Goal: Book appointment/travel/reservation

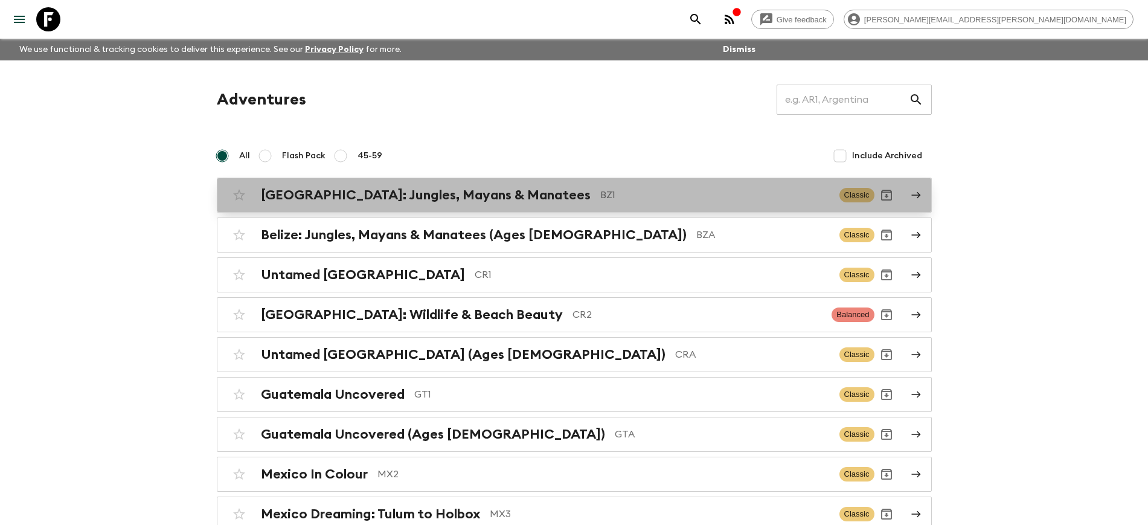
click at [416, 199] on h2 "[GEOGRAPHIC_DATA]: Jungles, Mayans & Manatees" at bounding box center [426, 195] width 330 height 16
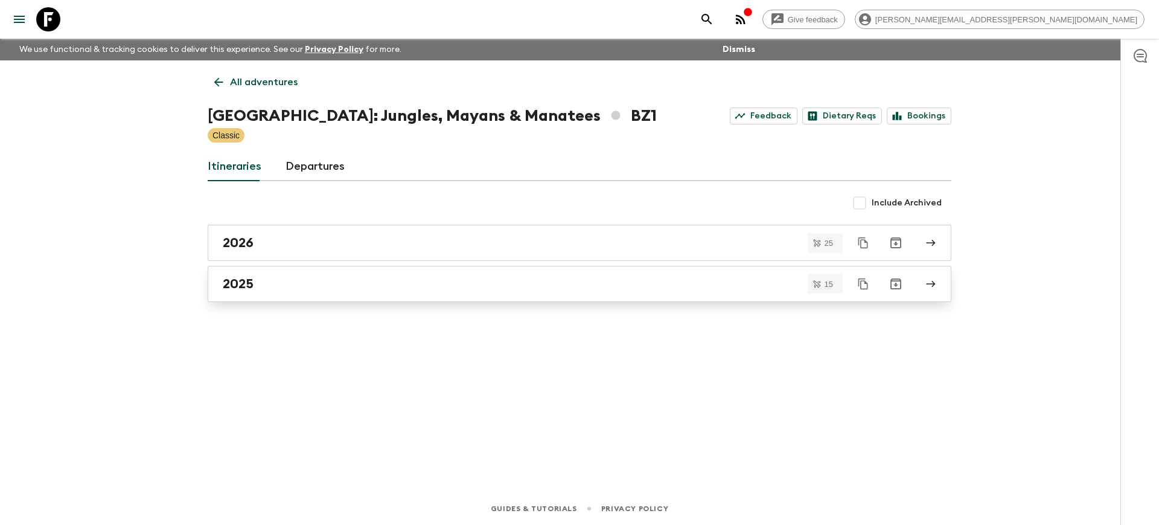
click at [235, 284] on h2 "2025" at bounding box center [238, 284] width 31 height 16
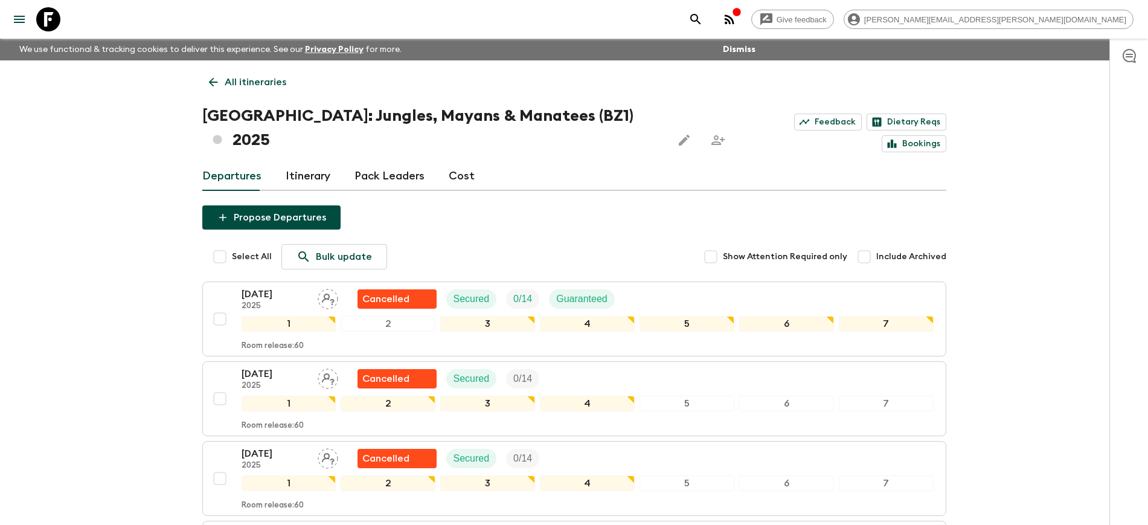
click at [234, 81] on p "All itineraries" at bounding box center [256, 82] width 62 height 14
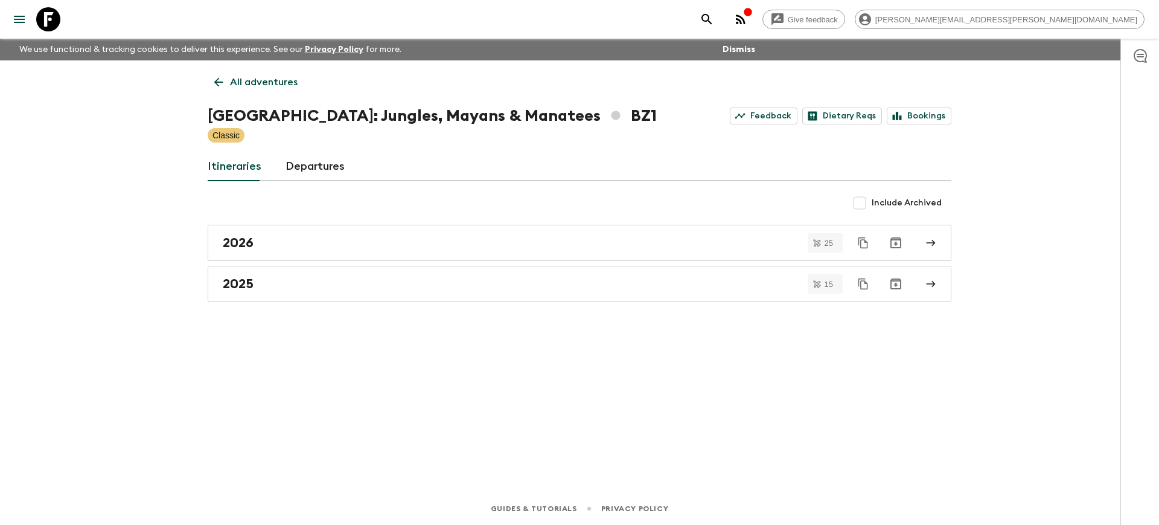
click at [45, 17] on icon at bounding box center [48, 19] width 24 height 24
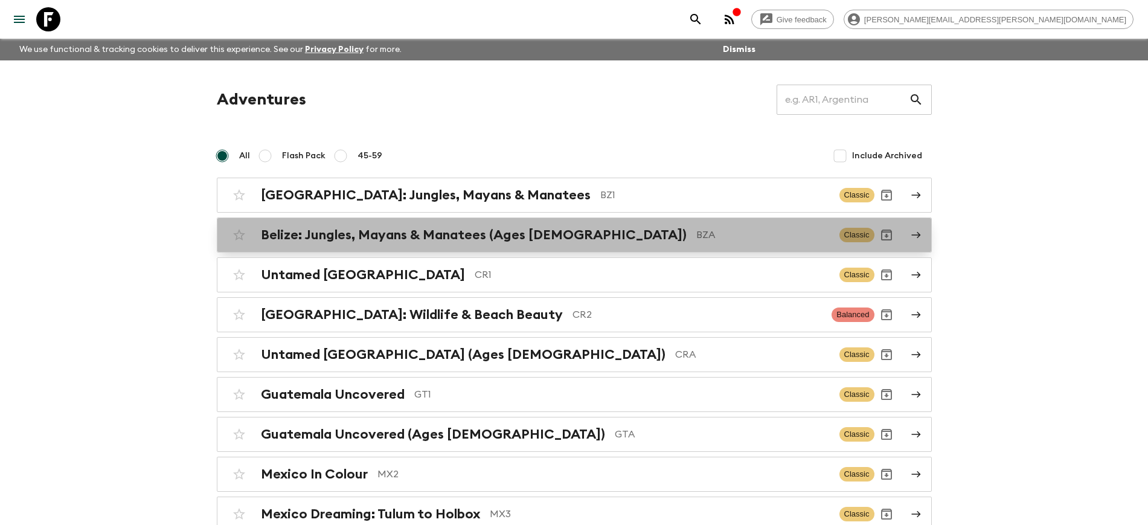
click at [348, 241] on h2 "Belize: Jungles, Mayans & Manatees (Ages [DEMOGRAPHIC_DATA])" at bounding box center [474, 235] width 426 height 16
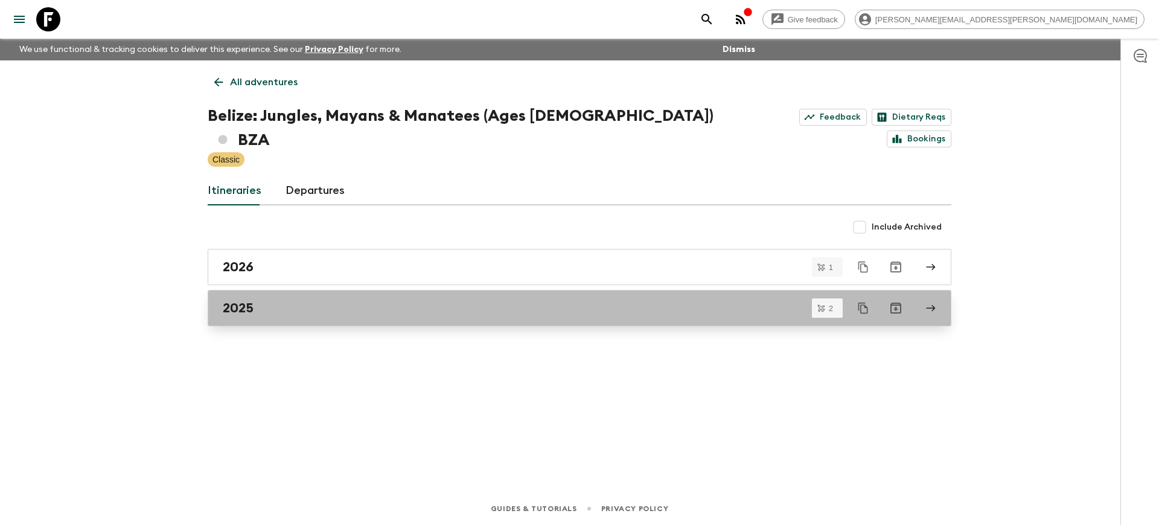
click at [255, 300] on div "2025" at bounding box center [568, 308] width 691 height 16
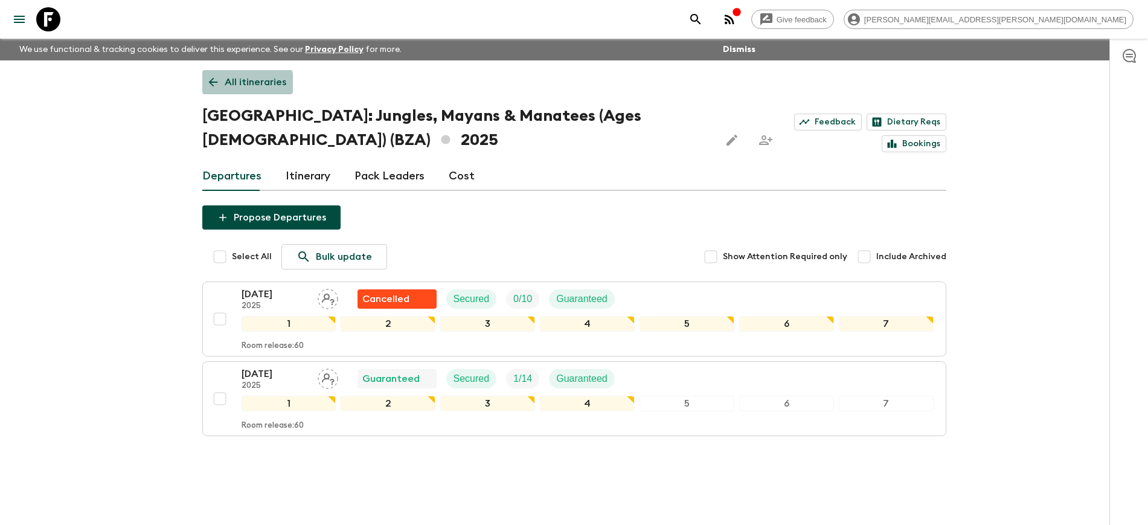
click at [236, 83] on p "All itineraries" at bounding box center [256, 82] width 62 height 14
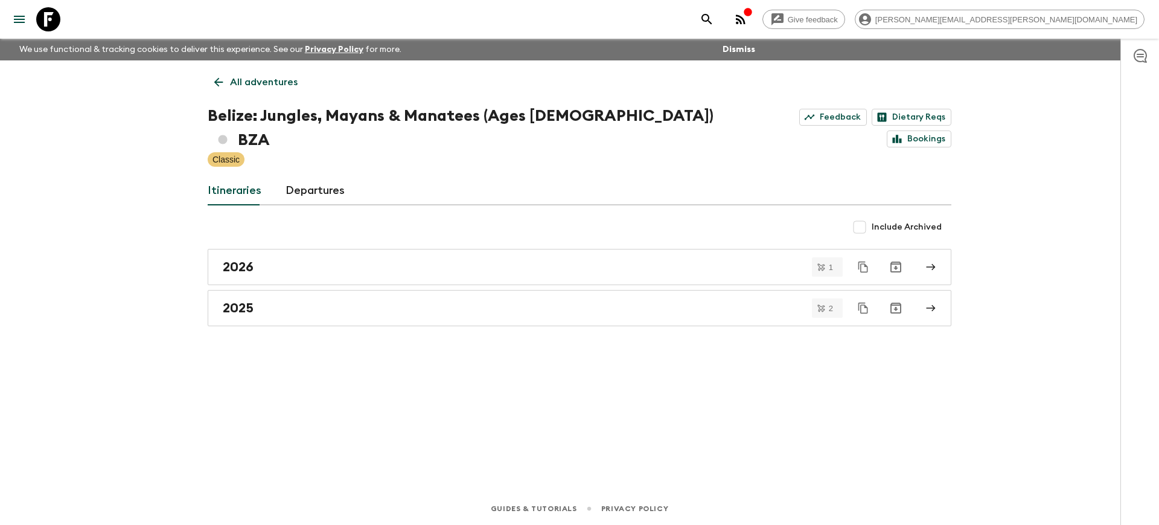
click at [51, 17] on icon at bounding box center [48, 19] width 24 height 24
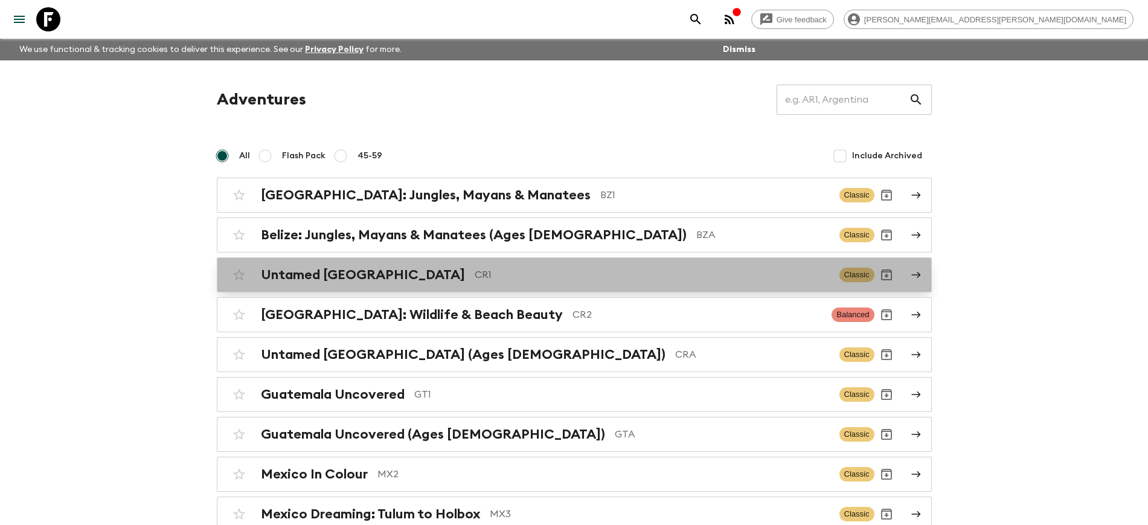
click at [353, 286] on div "Untamed [GEOGRAPHIC_DATA] CR1 Classic" at bounding box center [550, 275] width 647 height 24
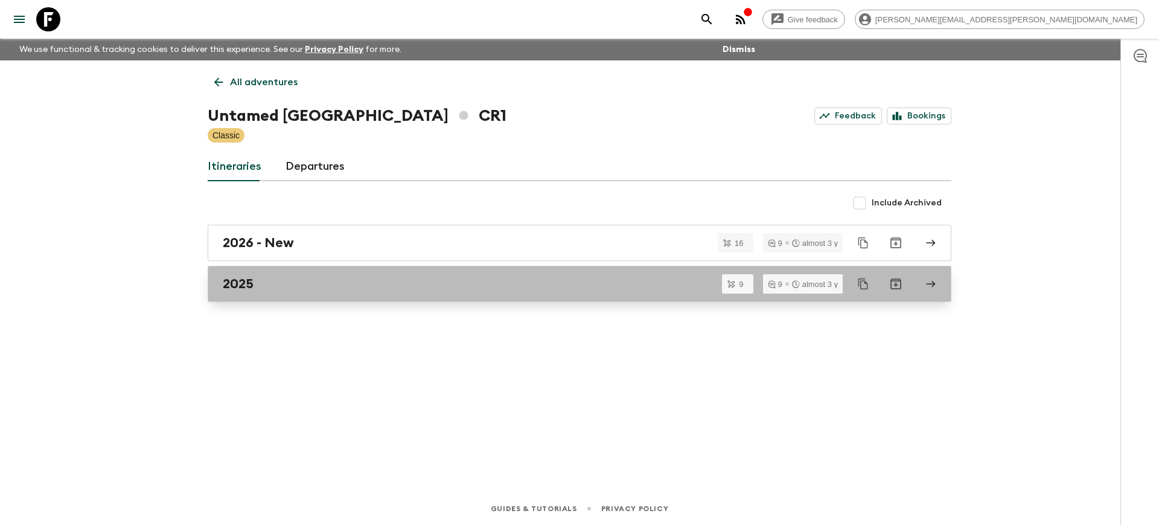
click at [242, 288] on h2 "2025" at bounding box center [238, 284] width 31 height 16
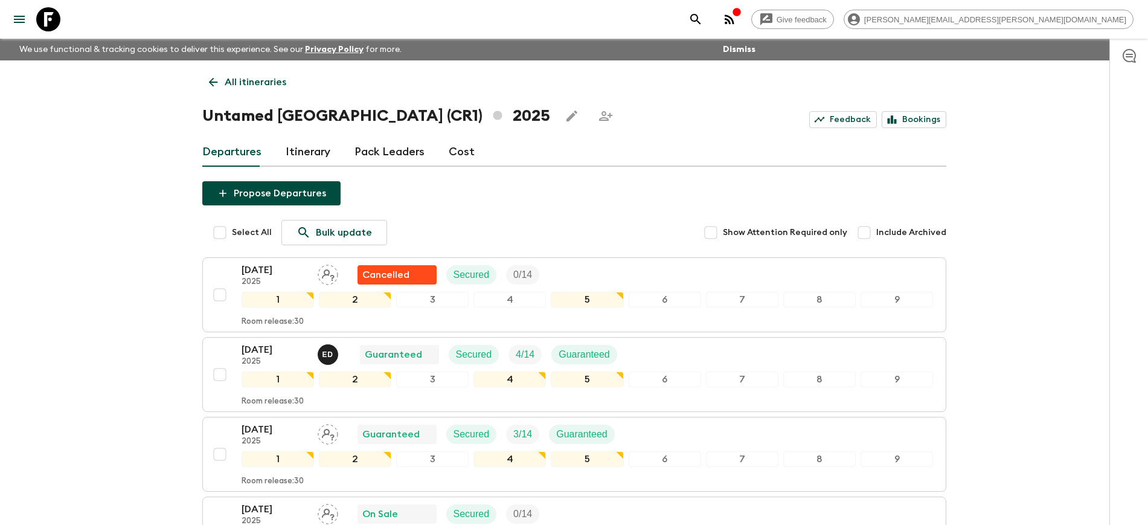
click at [50, 22] on icon at bounding box center [48, 19] width 24 height 24
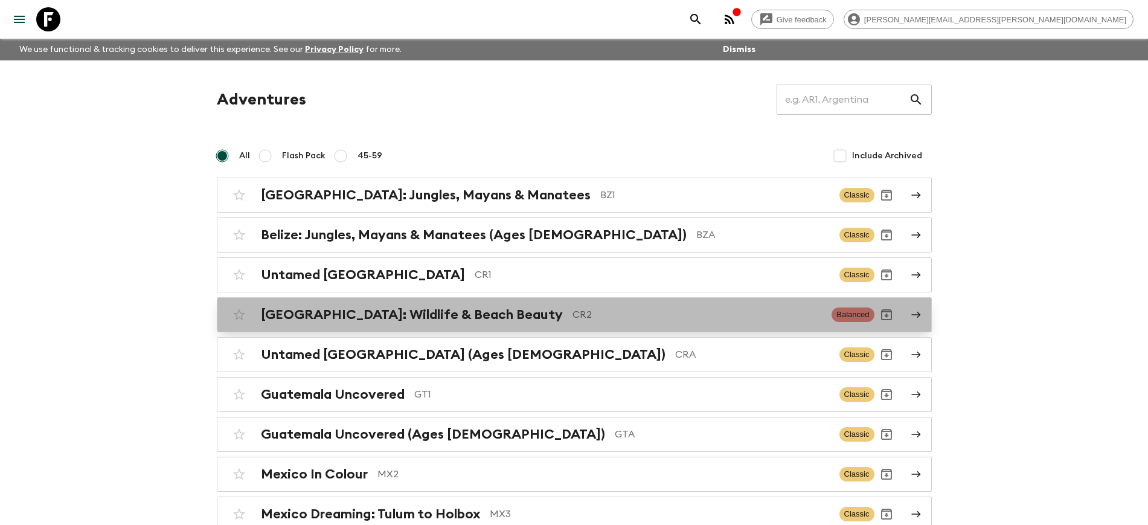
click at [368, 320] on h2 "[GEOGRAPHIC_DATA]: Wildlife & Beach Beauty" at bounding box center [412, 315] width 302 height 16
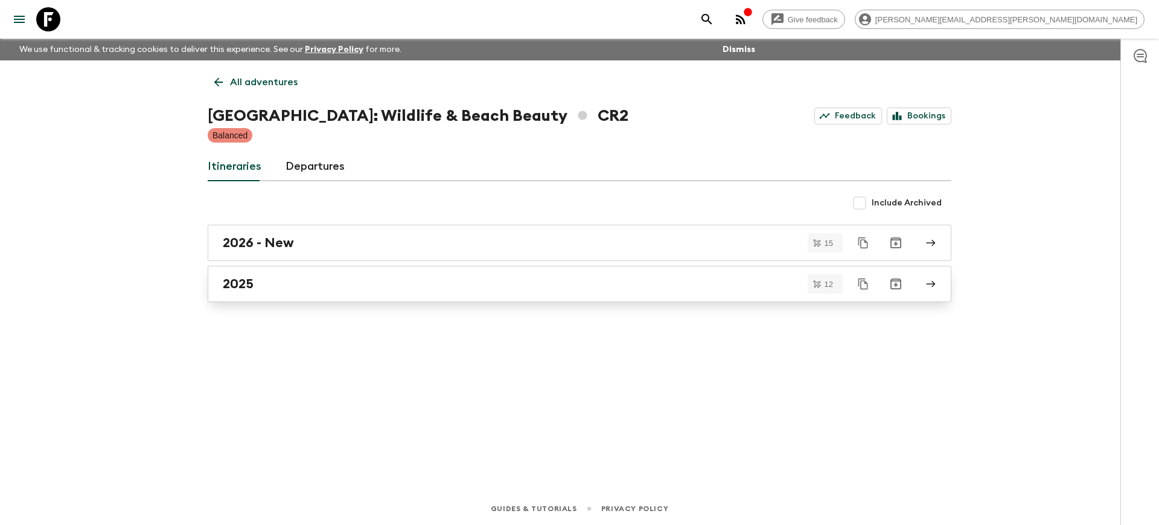
click at [258, 284] on div "2025" at bounding box center [568, 284] width 691 height 16
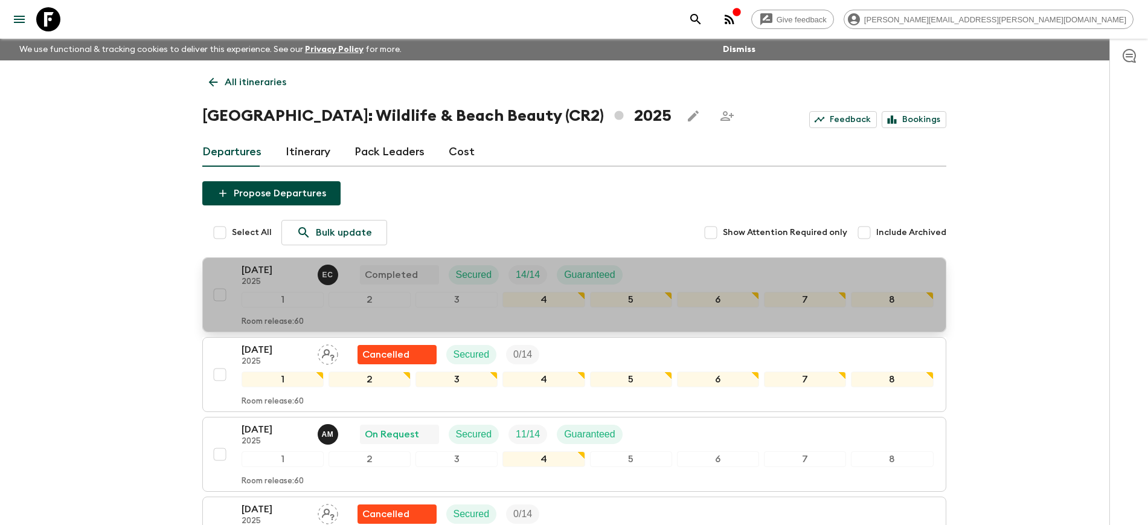
click at [275, 272] on p "[DATE]" at bounding box center [275, 270] width 66 height 14
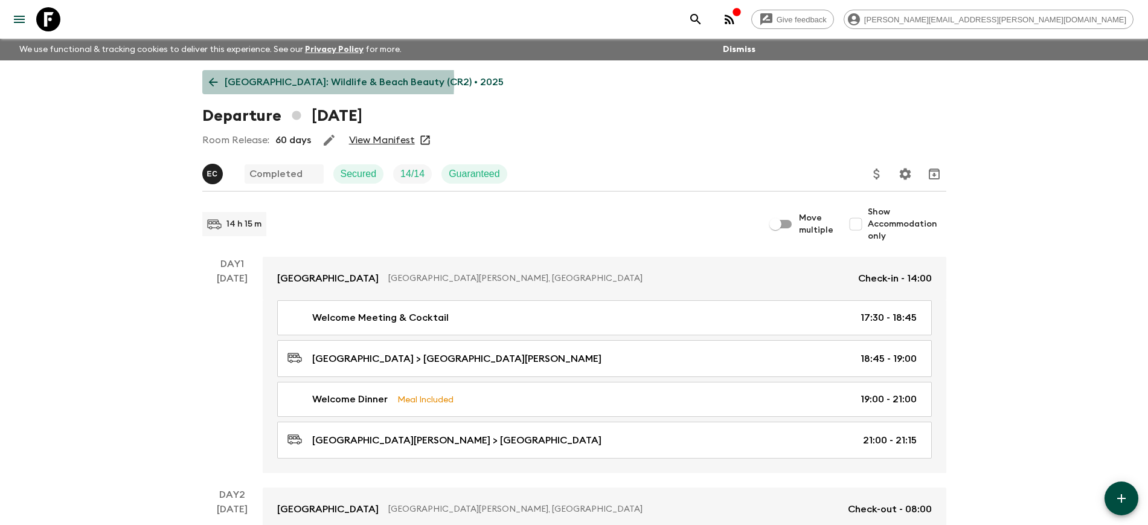
click at [214, 81] on icon at bounding box center [213, 81] width 13 height 13
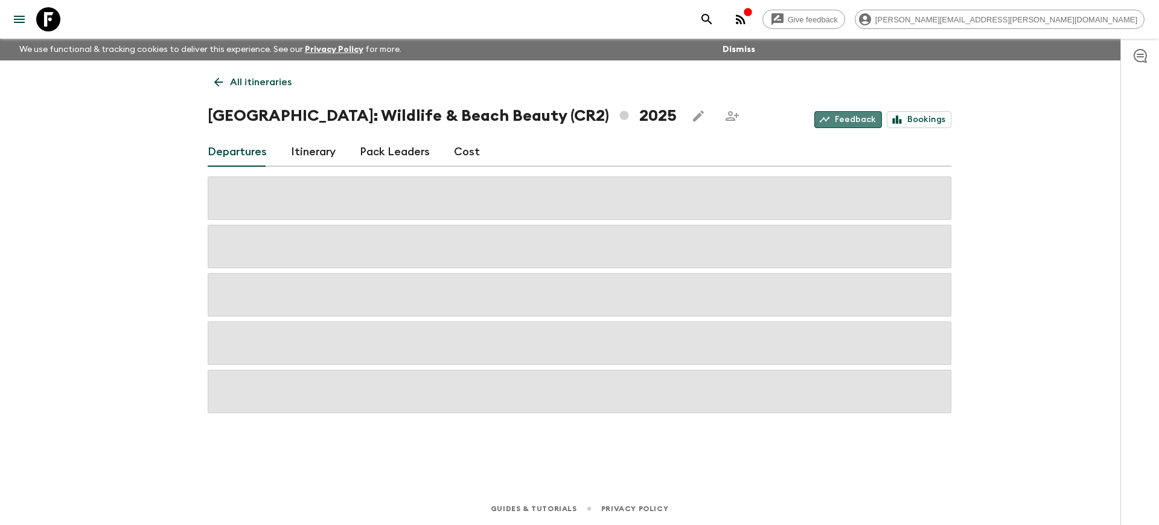
click at [858, 121] on link "Feedback" at bounding box center [849, 119] width 68 height 17
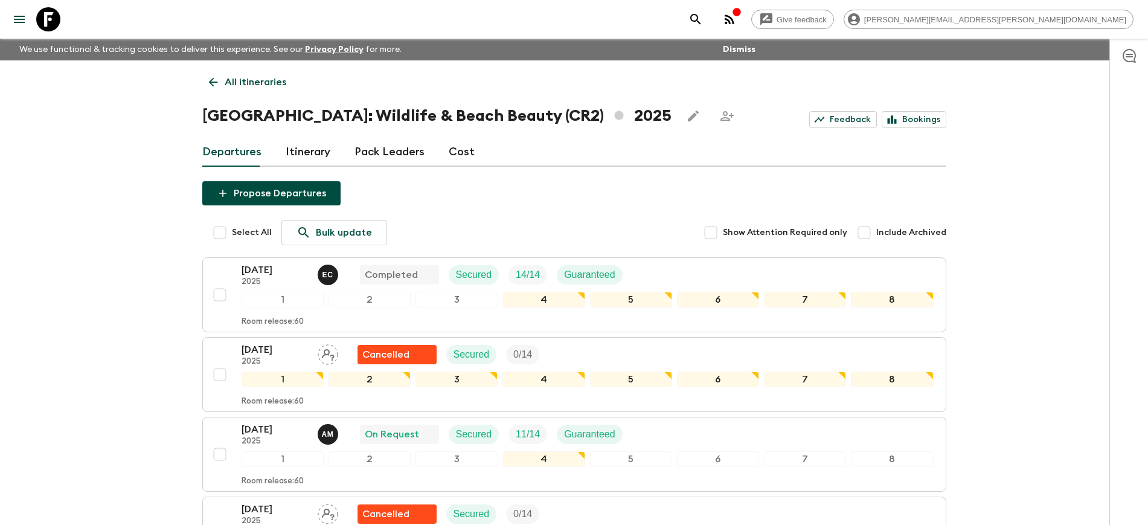
click at [45, 20] on icon at bounding box center [48, 19] width 24 height 24
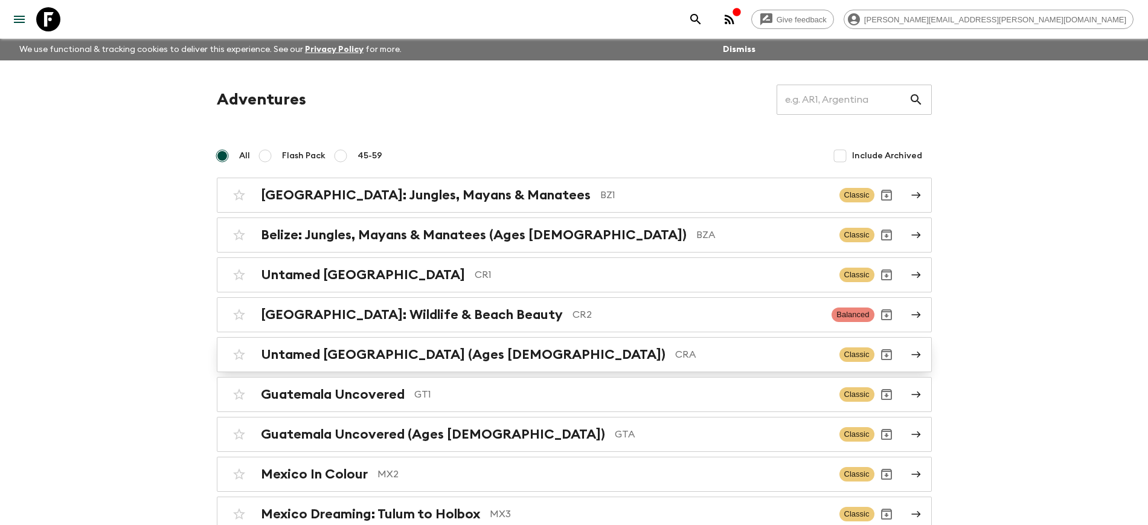
click at [406, 359] on h2 "Untamed [GEOGRAPHIC_DATA] (Ages [DEMOGRAPHIC_DATA])" at bounding box center [463, 355] width 405 height 16
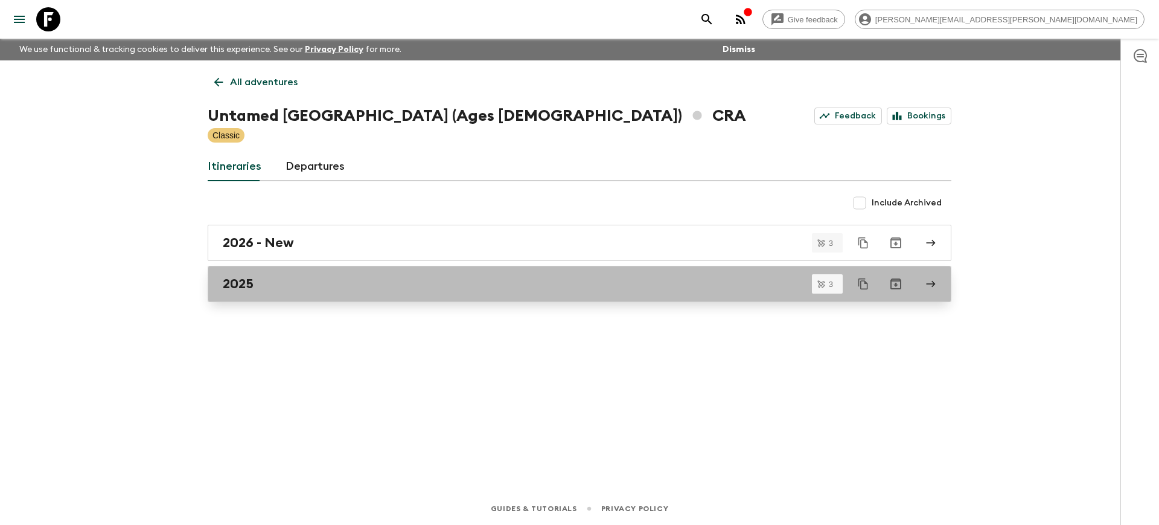
click at [252, 281] on h2 "2025" at bounding box center [238, 284] width 31 height 16
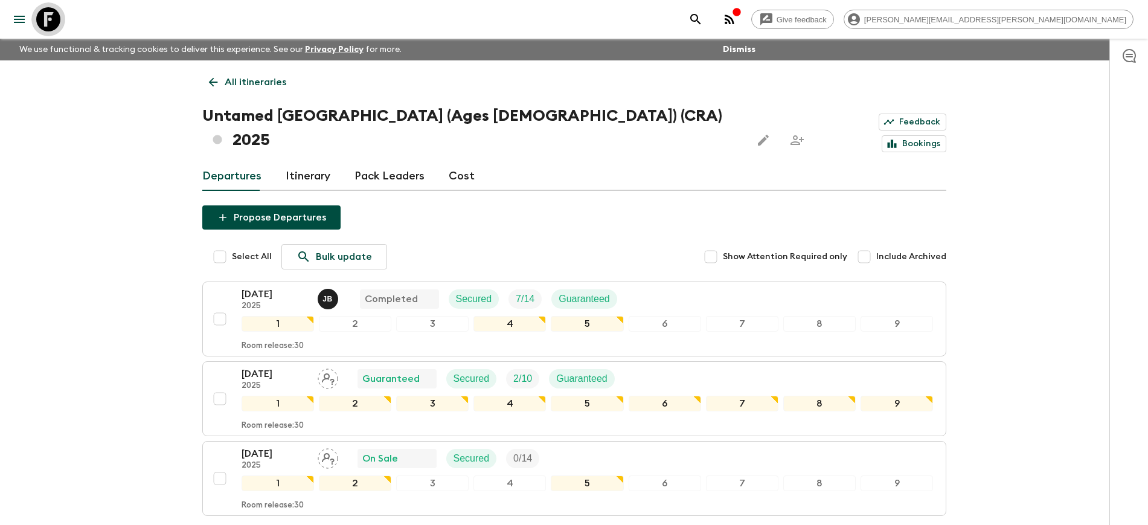
click at [47, 20] on icon at bounding box center [48, 19] width 24 height 24
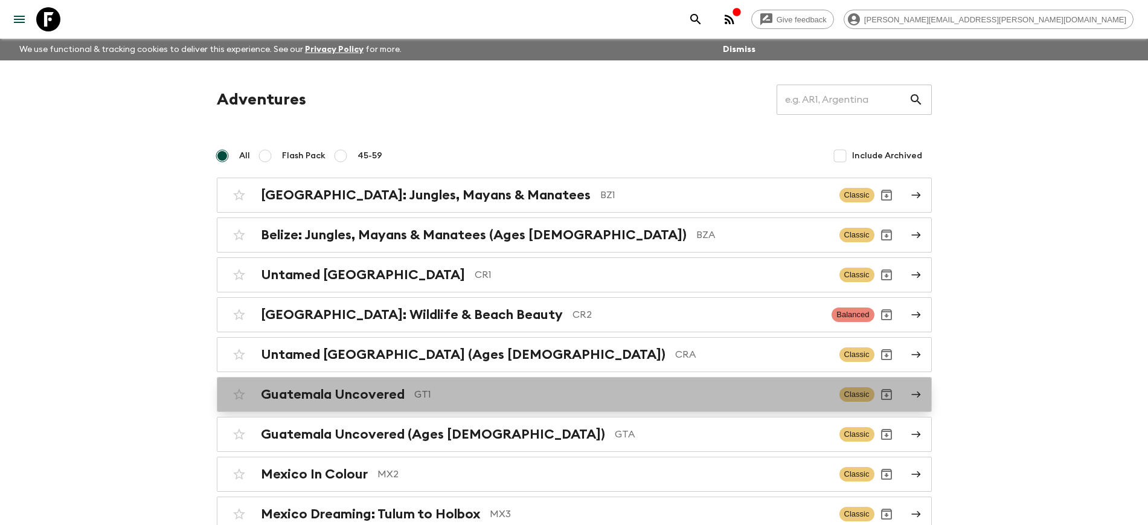
click at [352, 394] on h2 "Guatemala Uncovered" at bounding box center [333, 394] width 144 height 16
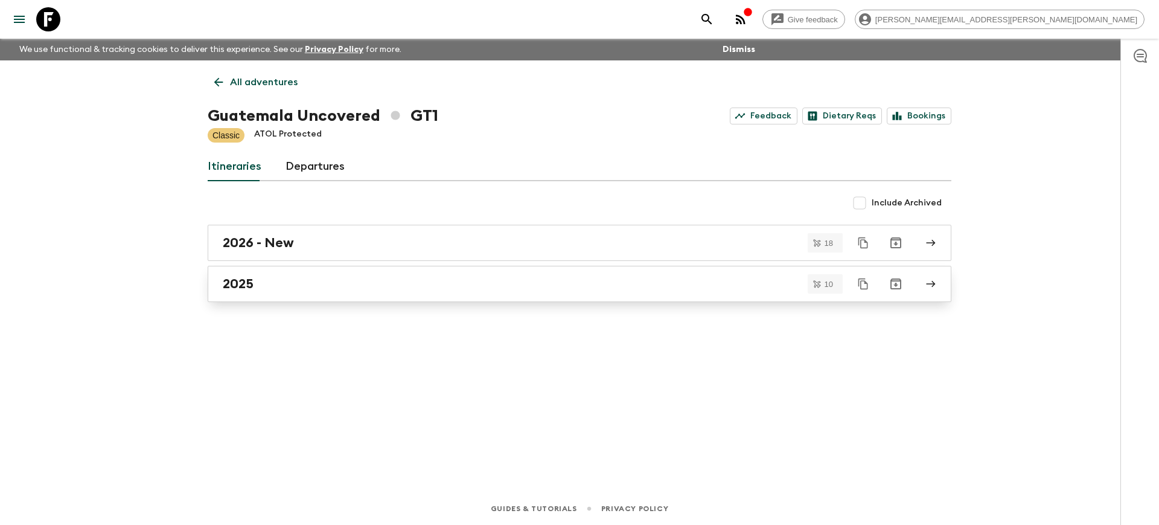
click at [461, 275] on link "2025" at bounding box center [580, 284] width 744 height 36
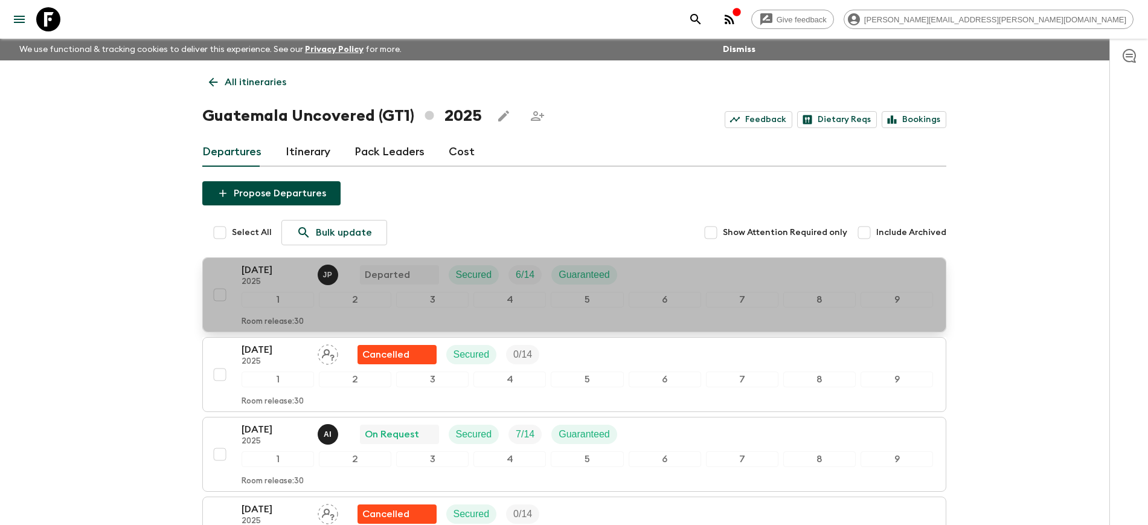
click at [264, 275] on p "[DATE]" at bounding box center [275, 270] width 66 height 14
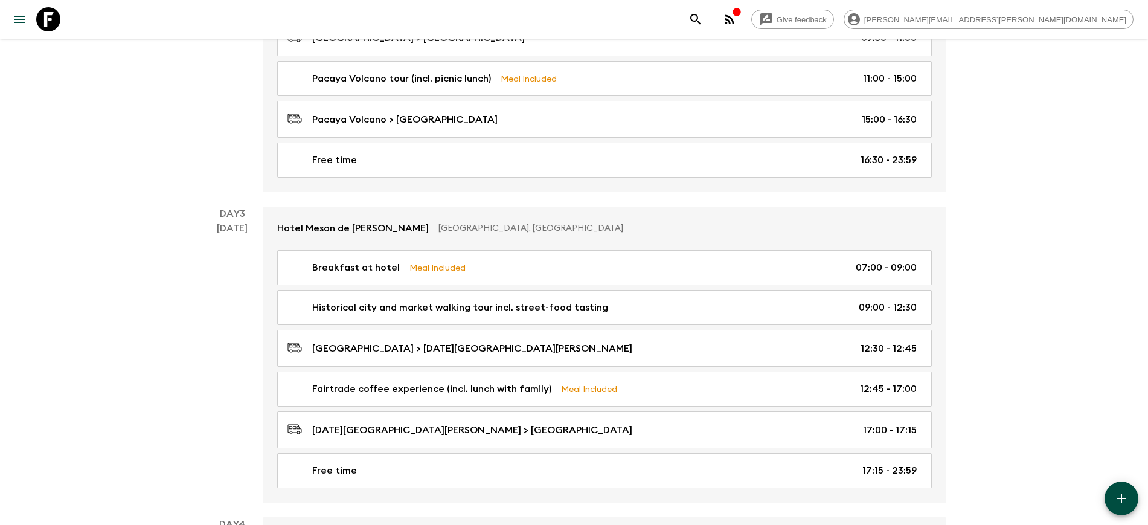
scroll to position [528, 0]
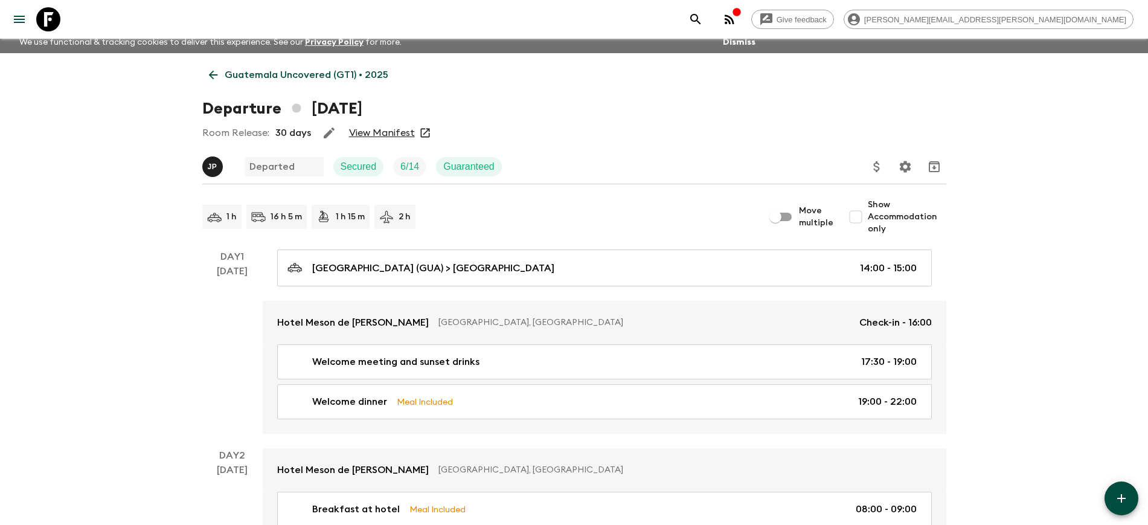
scroll to position [0, 0]
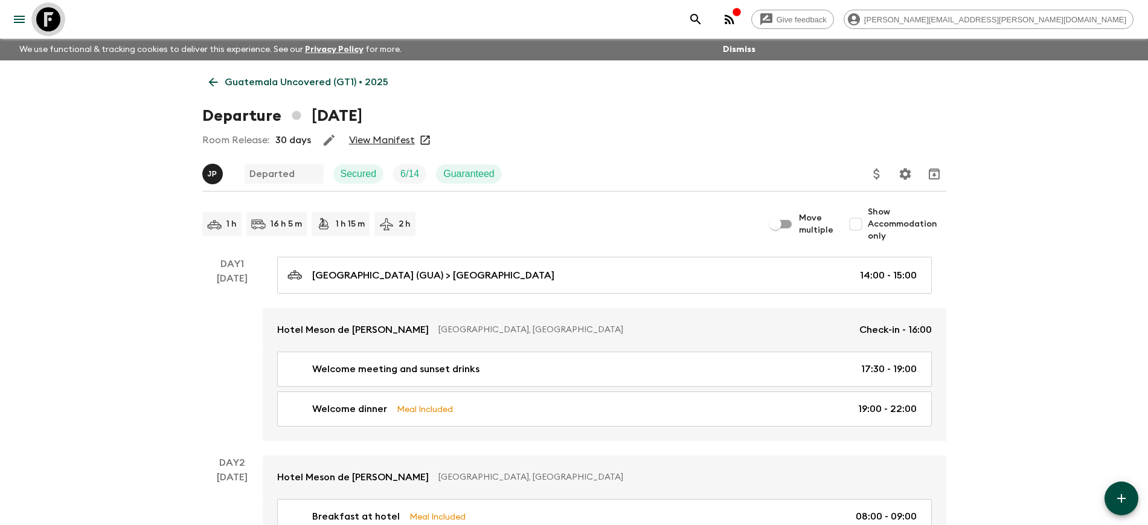
click at [51, 19] on icon at bounding box center [48, 19] width 24 height 24
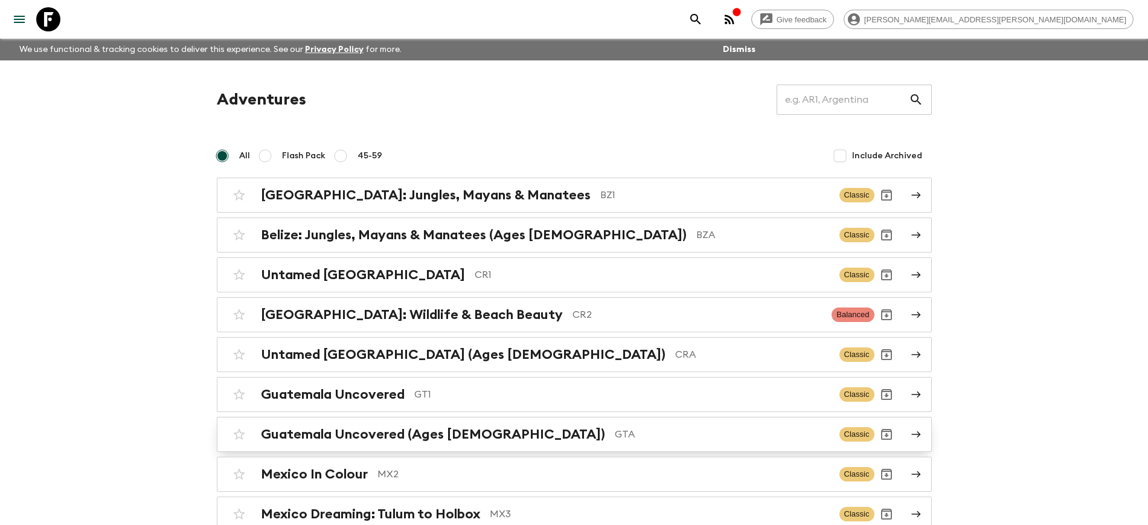
click at [444, 434] on h2 "Guatemala Uncovered (Ages [DEMOGRAPHIC_DATA])" at bounding box center [433, 434] width 344 height 16
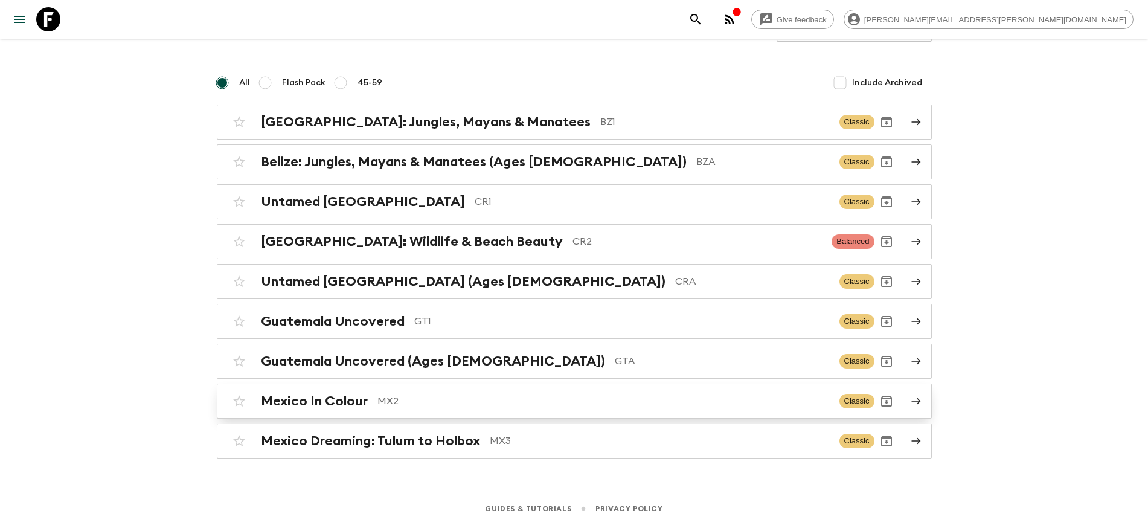
click at [316, 407] on h2 "Mexico In Colour" at bounding box center [314, 401] width 107 height 16
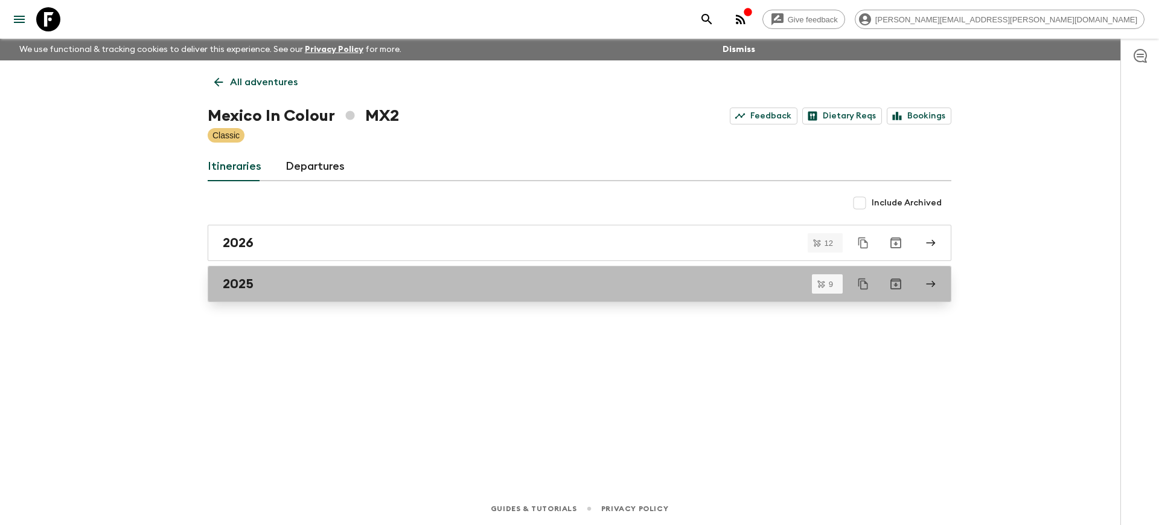
click at [249, 283] on h2 "2025" at bounding box center [238, 284] width 31 height 16
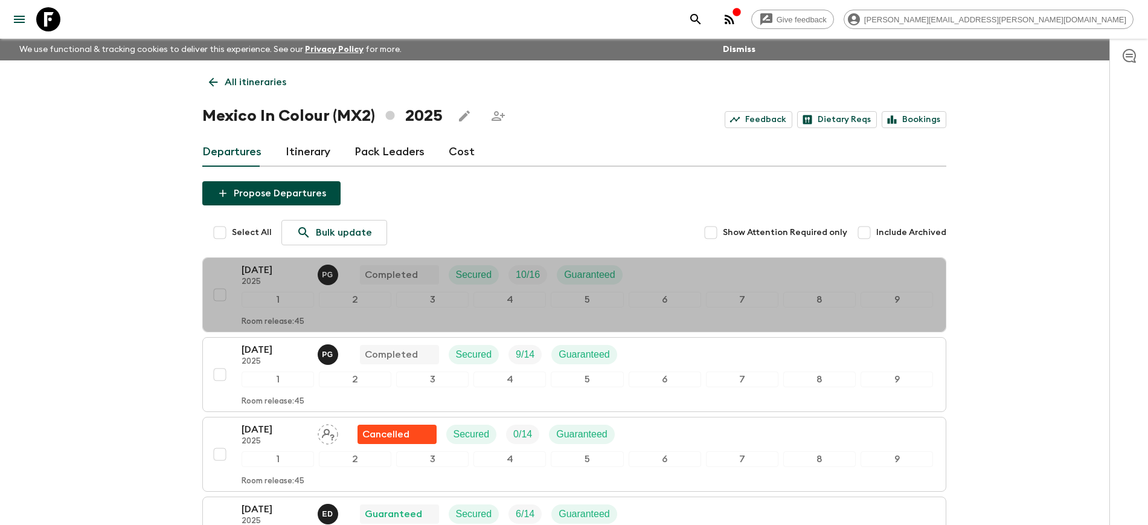
click at [249, 283] on p "2025" at bounding box center [275, 282] width 66 height 10
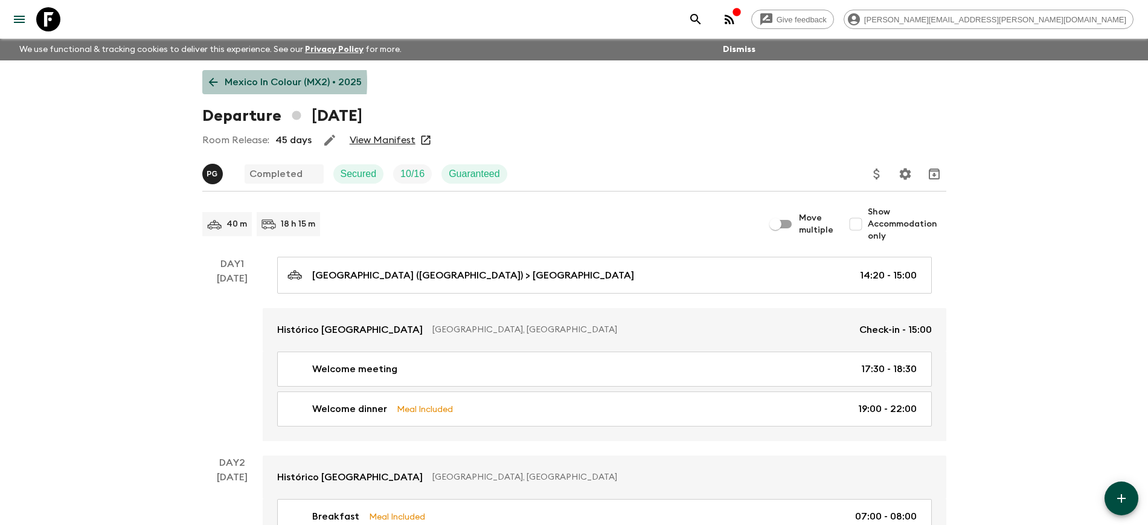
click at [215, 82] on icon at bounding box center [212, 82] width 9 height 9
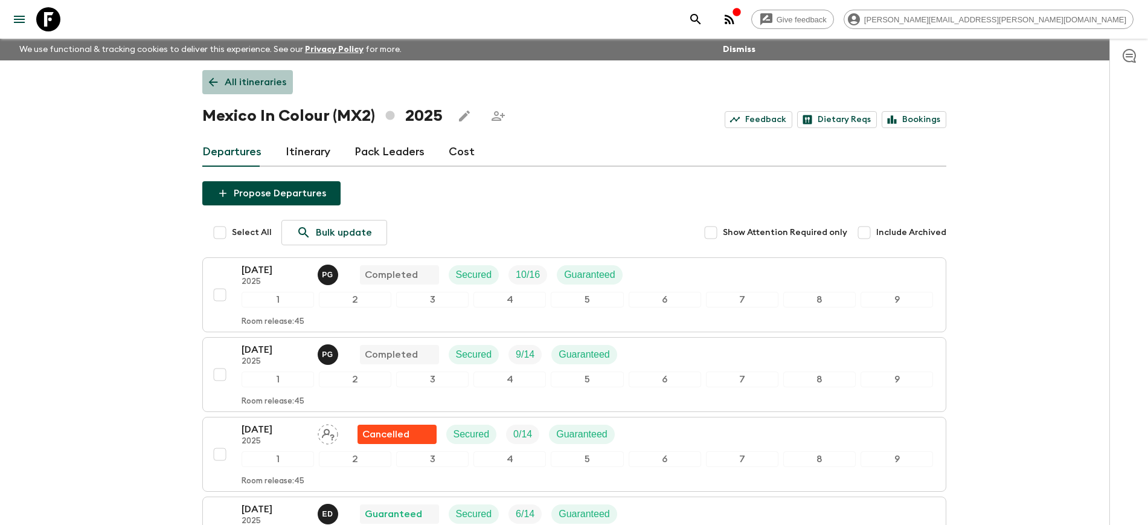
click at [219, 78] on icon at bounding box center [213, 81] width 13 height 13
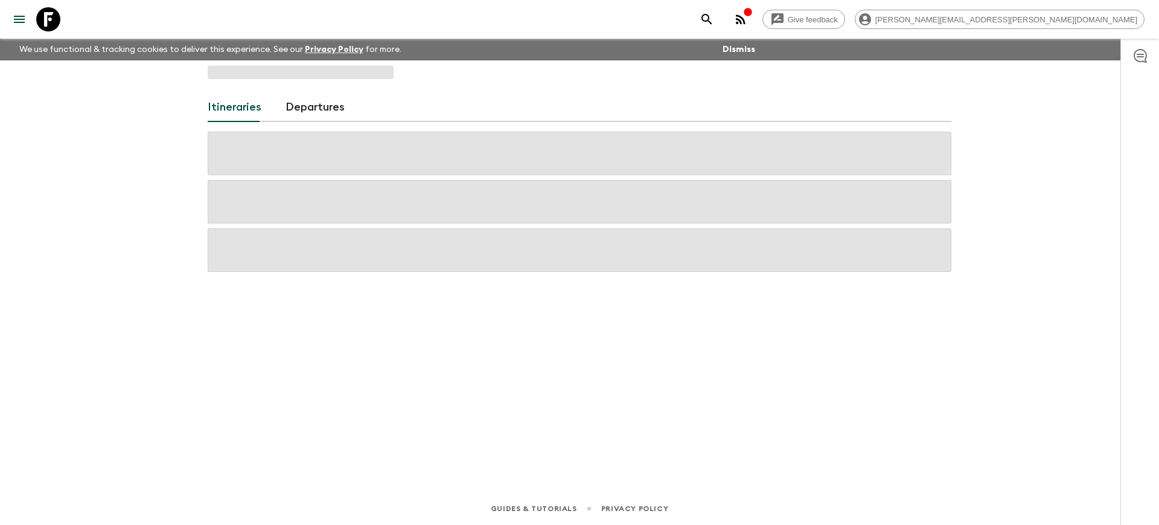
click at [51, 19] on icon at bounding box center [48, 19] width 24 height 24
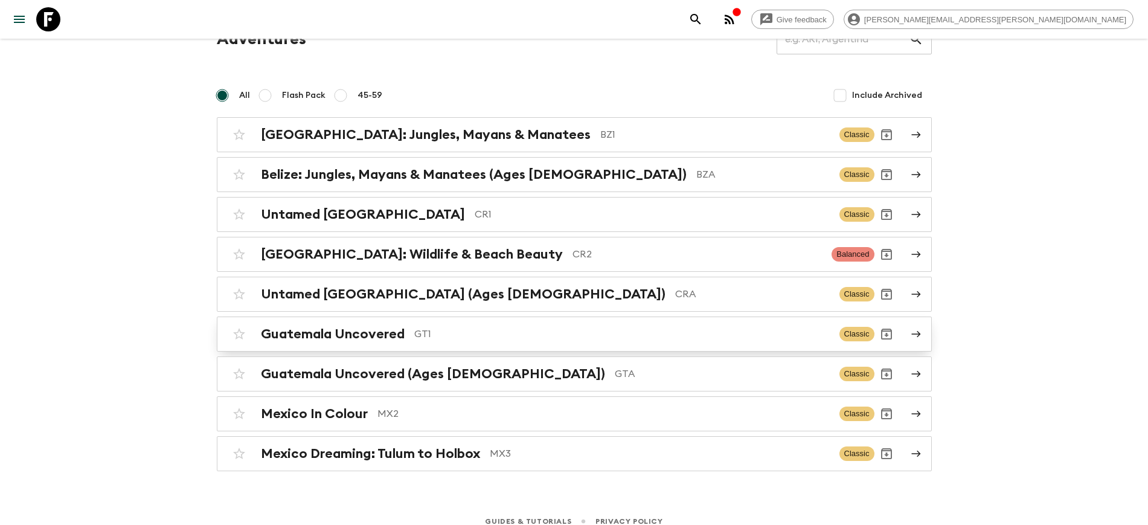
scroll to position [73, 0]
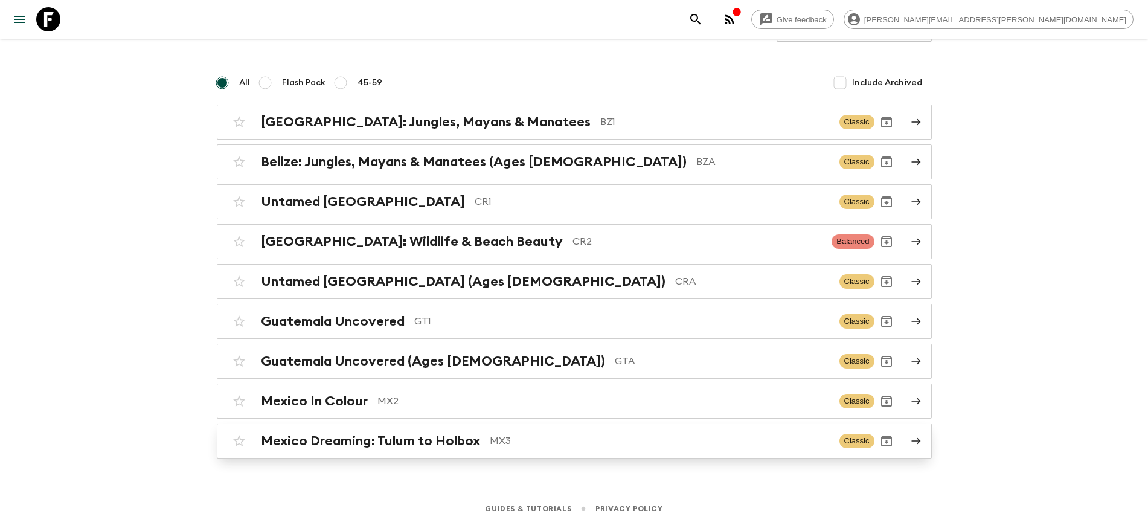
click at [423, 443] on h2 "Mexico Dreaming: Tulum to Holbox" at bounding box center [370, 441] width 219 height 16
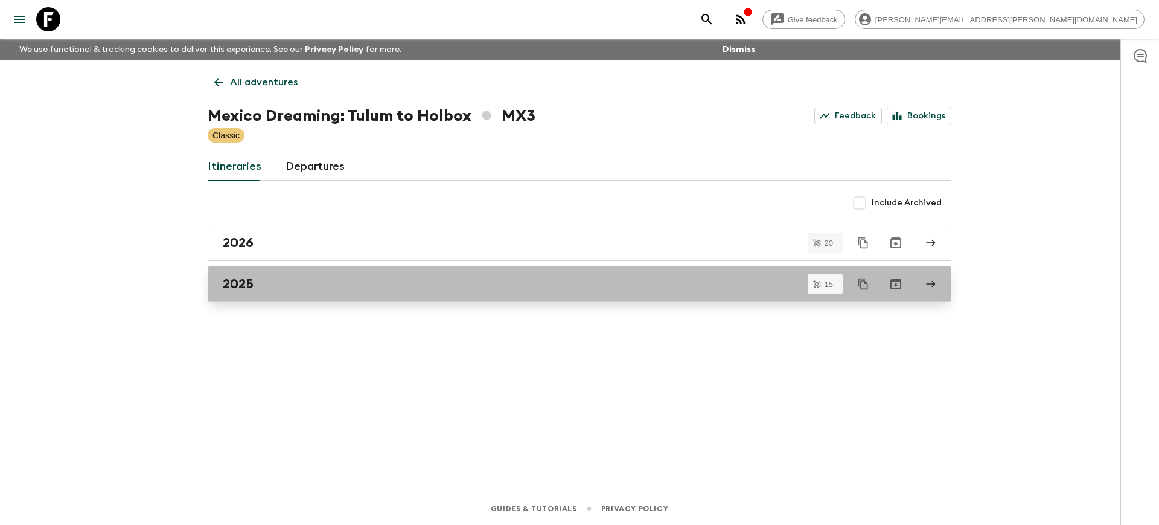
click at [240, 280] on h2 "2025" at bounding box center [238, 284] width 31 height 16
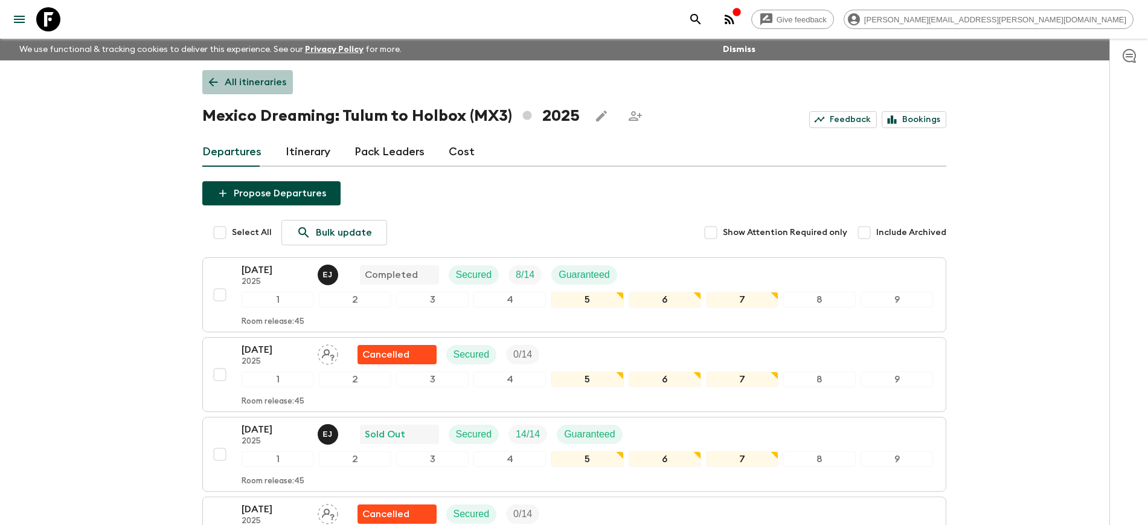
click at [213, 83] on icon at bounding box center [213, 81] width 13 height 13
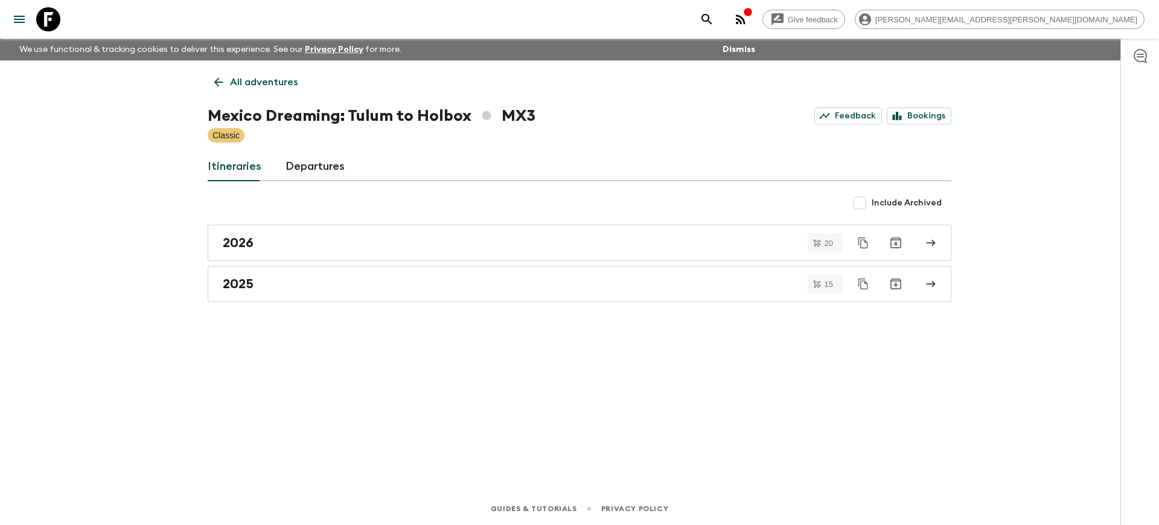
click at [42, 16] on icon at bounding box center [48, 19] width 24 height 24
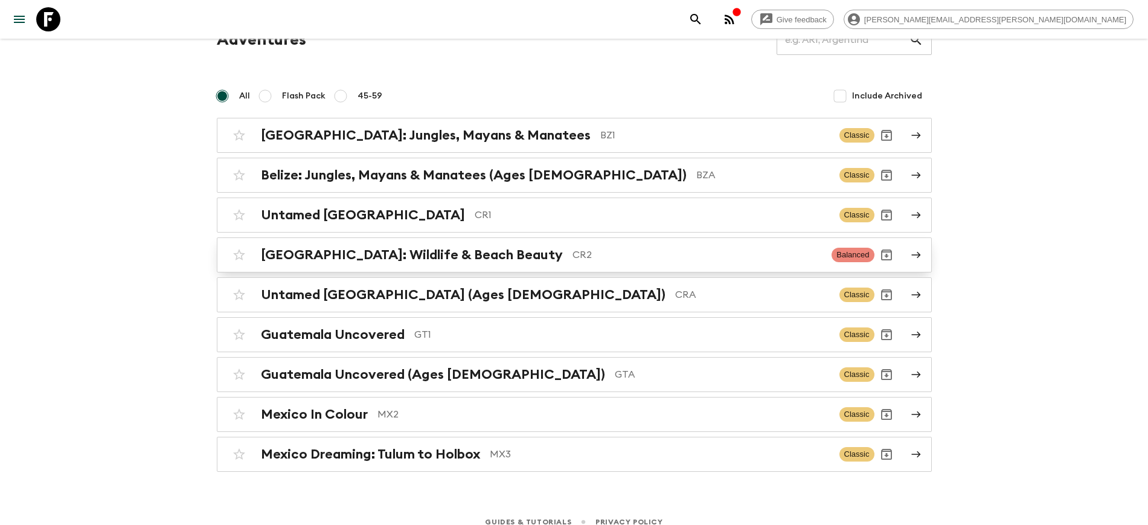
scroll to position [73, 0]
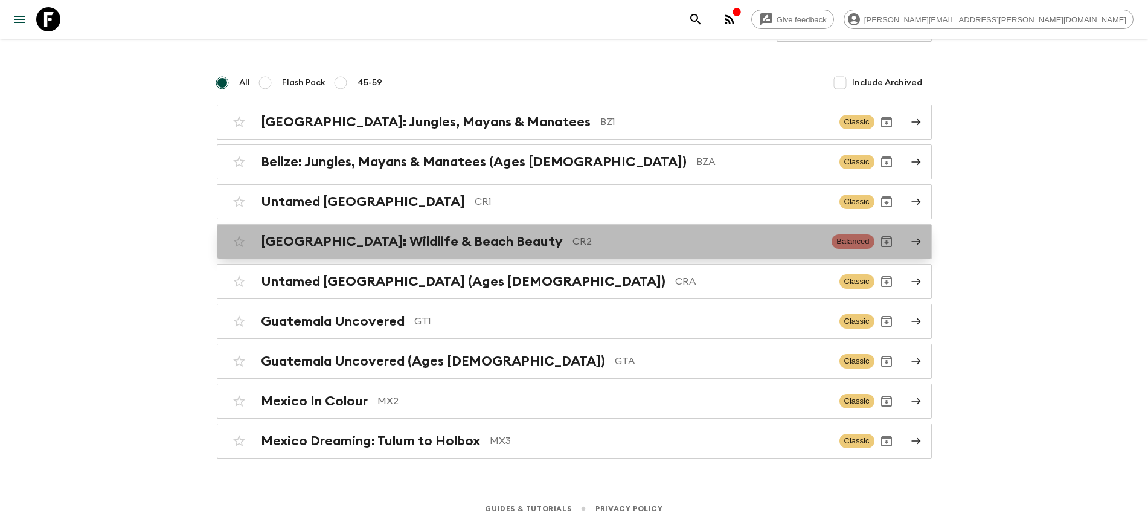
click at [378, 245] on h2 "[GEOGRAPHIC_DATA]: Wildlife & Beach Beauty" at bounding box center [412, 242] width 302 height 16
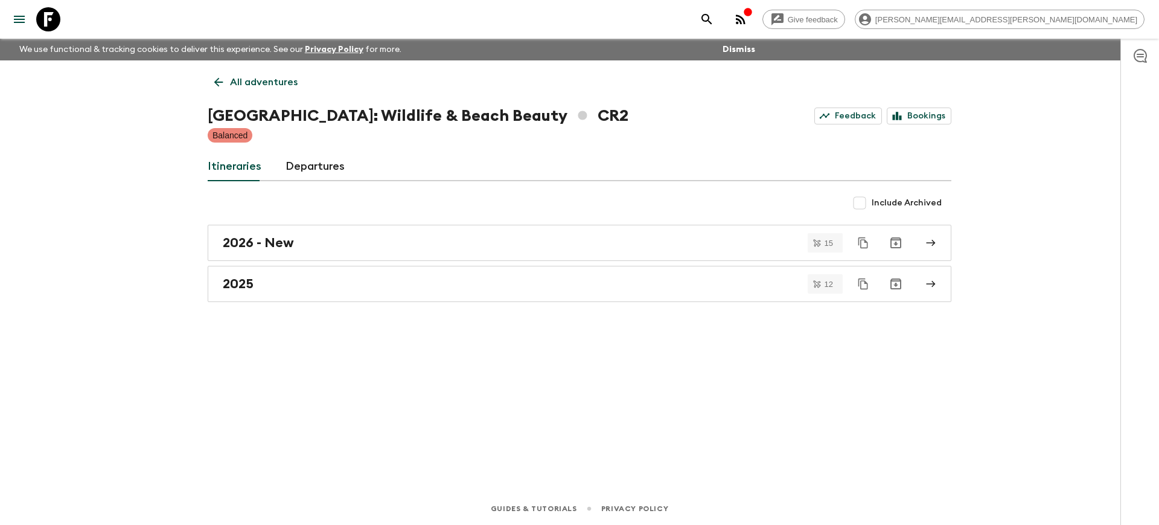
click at [44, 14] on icon at bounding box center [48, 19] width 24 height 24
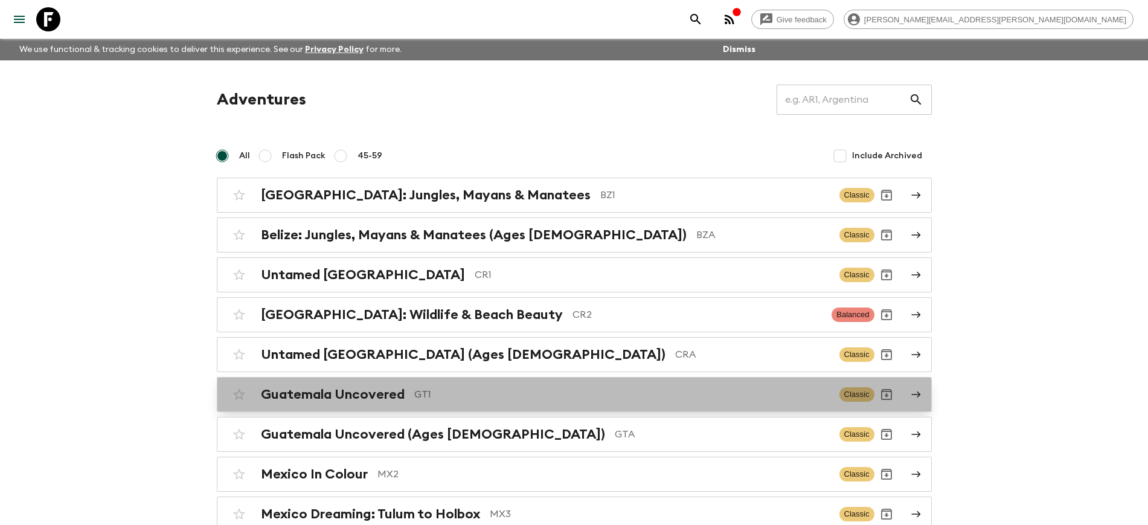
click at [314, 392] on h2 "Guatemala Uncovered" at bounding box center [333, 394] width 144 height 16
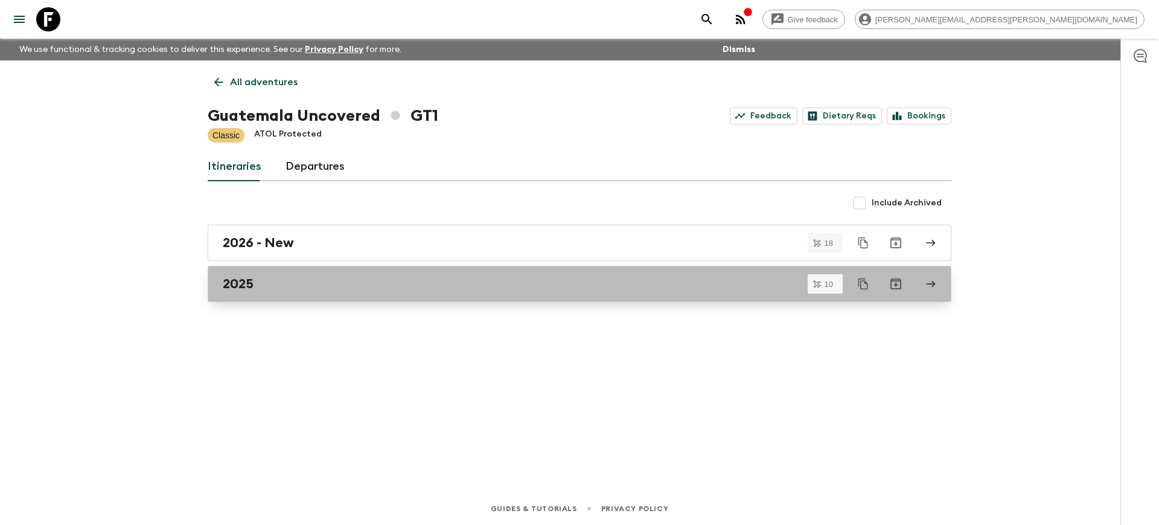
click at [277, 280] on div "2025" at bounding box center [568, 284] width 691 height 16
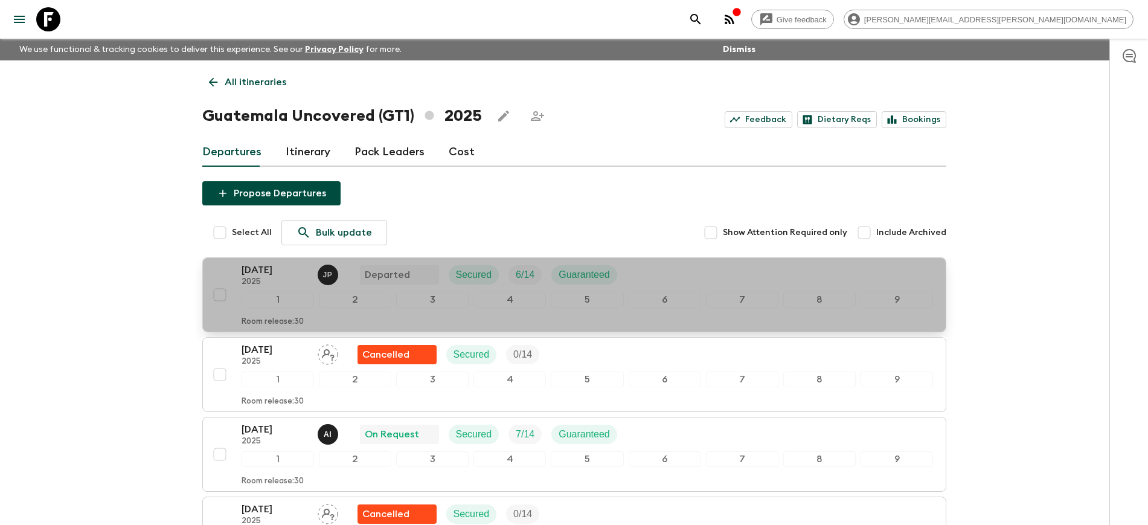
click at [258, 273] on p "[DATE]" at bounding box center [275, 270] width 66 height 14
